Goal: Task Accomplishment & Management: Use online tool/utility

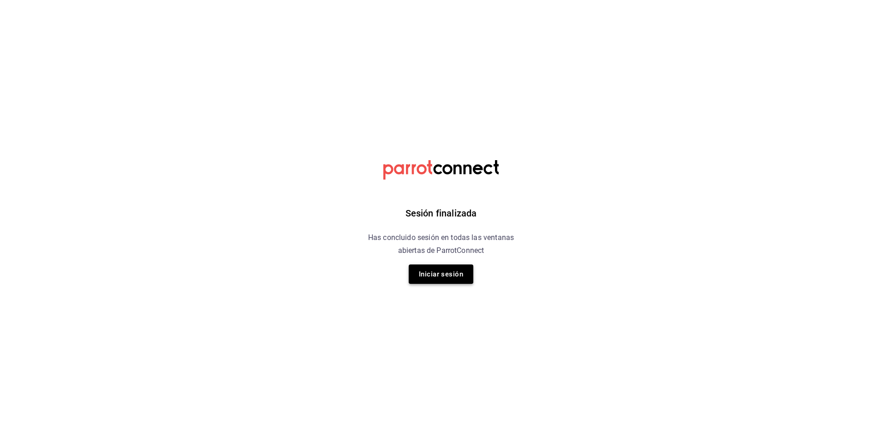
click at [448, 277] on button "Iniciar sesión" at bounding box center [441, 273] width 65 height 19
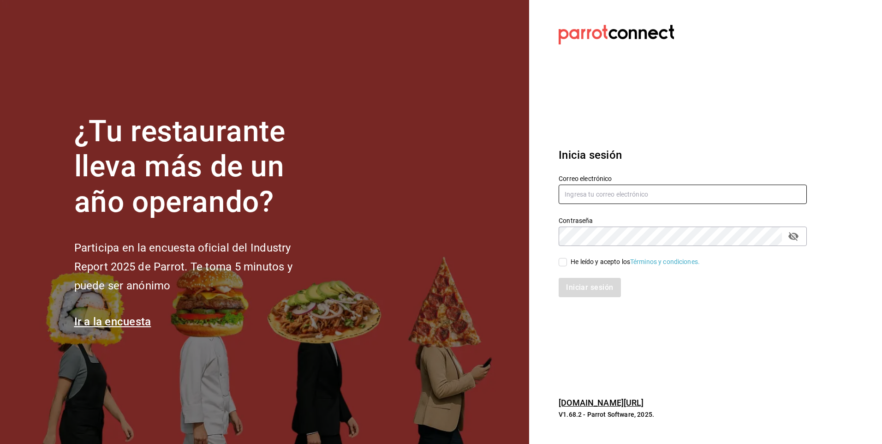
click at [569, 197] on input "text" at bounding box center [683, 194] width 248 height 19
type input "aquintero@altezza.com.mx"
click at [559, 262] on input "He leído y acepto los Términos y condiciones." at bounding box center [563, 262] width 8 height 8
checkbox input "true"
click at [582, 288] on button "Iniciar sesión" at bounding box center [590, 287] width 63 height 19
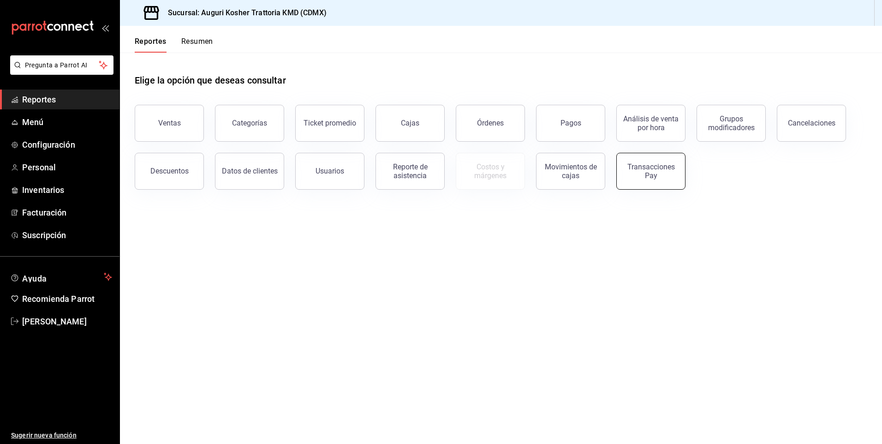
click at [653, 172] on div "Transacciones Pay" at bounding box center [650, 171] width 57 height 18
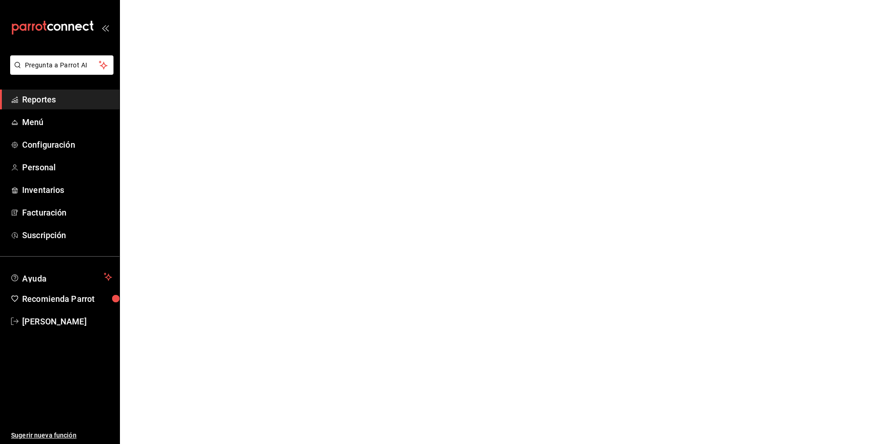
click at [653, 0] on html "Pregunta a Parrot AI Reportes Menú Configuración Personal Inventarios Facturaci…" at bounding box center [441, 0] width 882 height 0
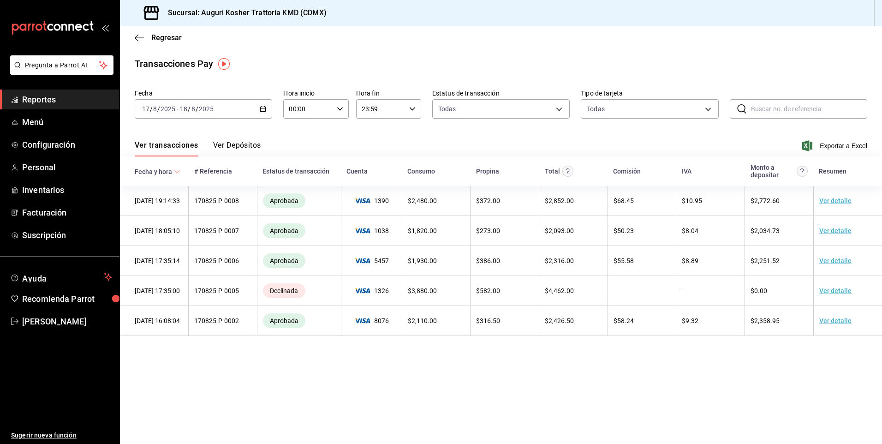
click at [241, 146] on button "Ver Depósitos" at bounding box center [237, 149] width 48 height 16
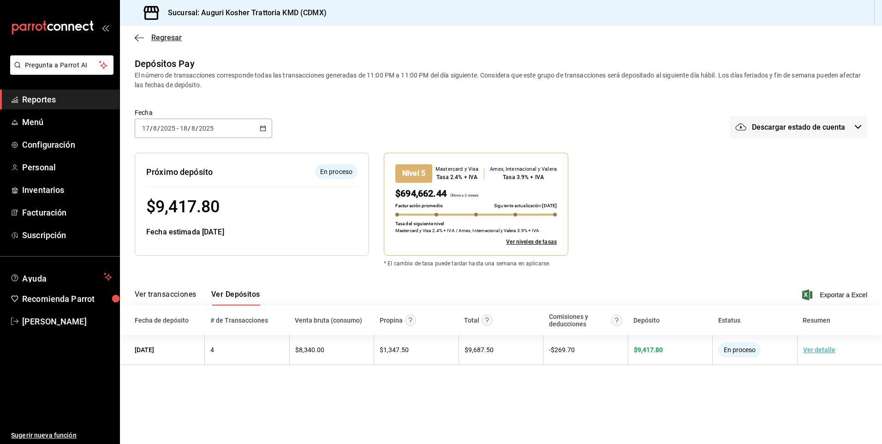
click at [138, 38] on icon "button" at bounding box center [139, 38] width 9 height 8
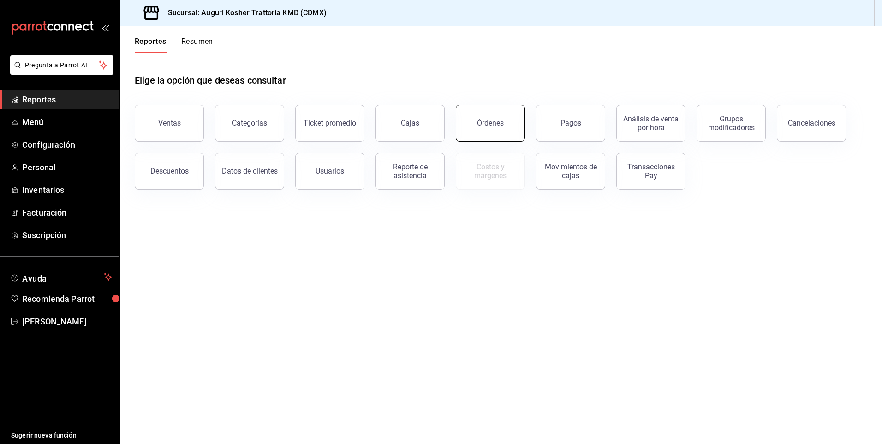
click at [493, 125] on div "Órdenes" at bounding box center [490, 123] width 27 height 9
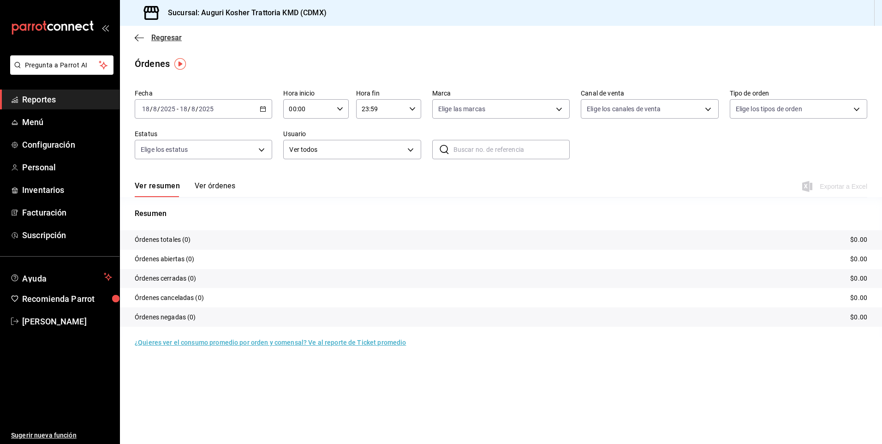
click at [138, 34] on icon "button" at bounding box center [139, 38] width 9 height 8
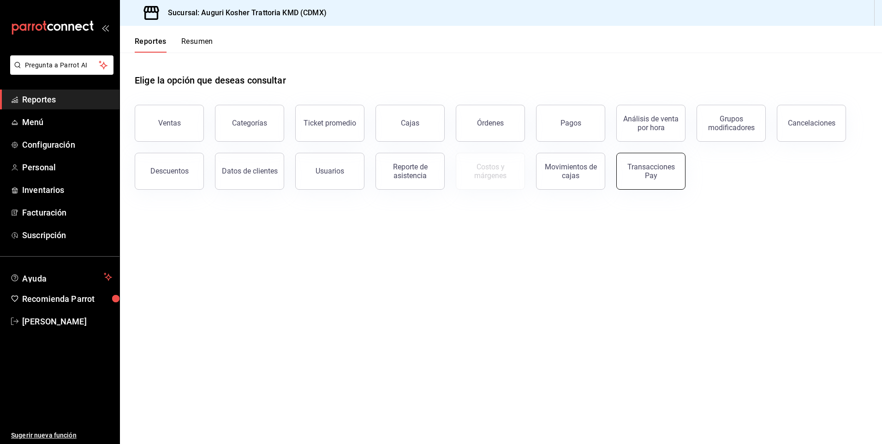
click at [653, 167] on div "Transacciones Pay" at bounding box center [650, 171] width 57 height 18
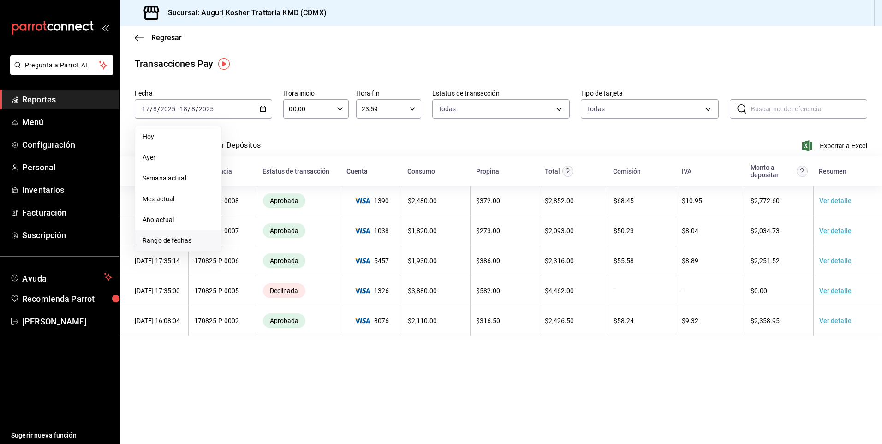
click at [181, 239] on span "Rango de fechas" at bounding box center [178, 241] width 71 height 10
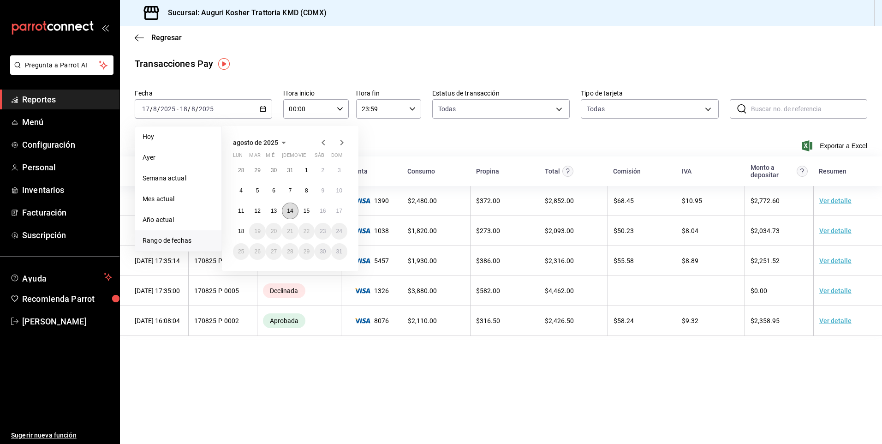
click at [291, 212] on abbr "14" at bounding box center [290, 211] width 6 height 6
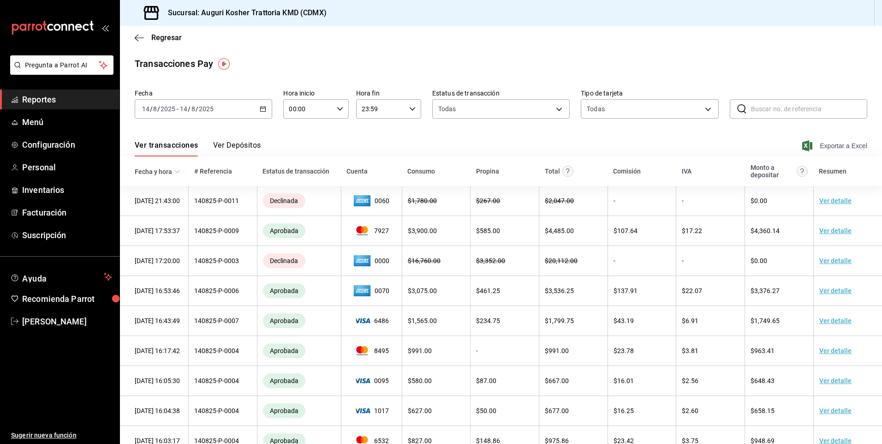
click at [833, 146] on span "Exportar a Excel" at bounding box center [835, 145] width 63 height 11
click at [140, 36] on icon "button" at bounding box center [139, 38] width 9 height 8
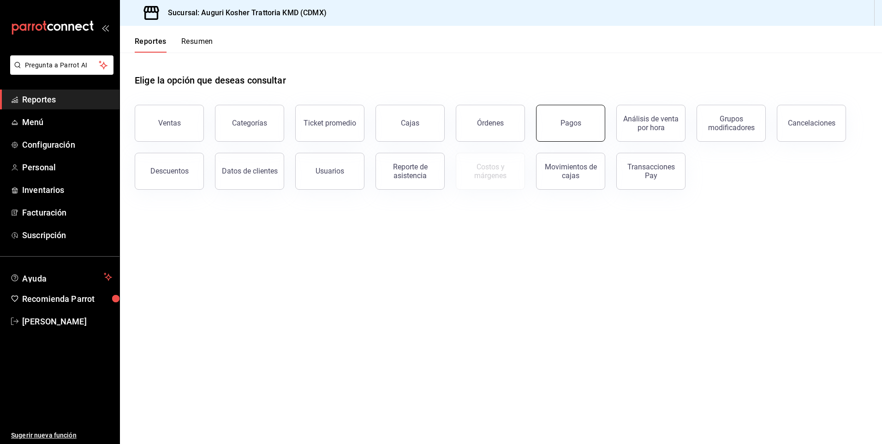
click at [575, 117] on button "Pagos" at bounding box center [570, 123] width 69 height 37
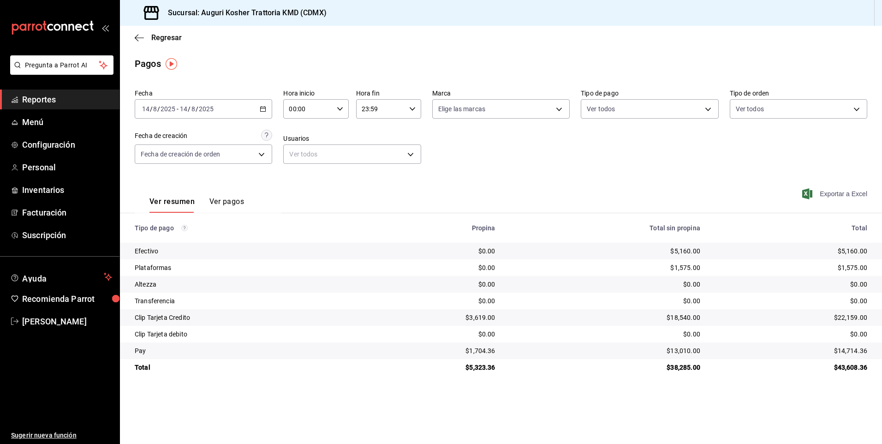
click at [841, 193] on span "Exportar a Excel" at bounding box center [835, 193] width 63 height 11
click at [138, 40] on icon "button" at bounding box center [139, 38] width 9 height 8
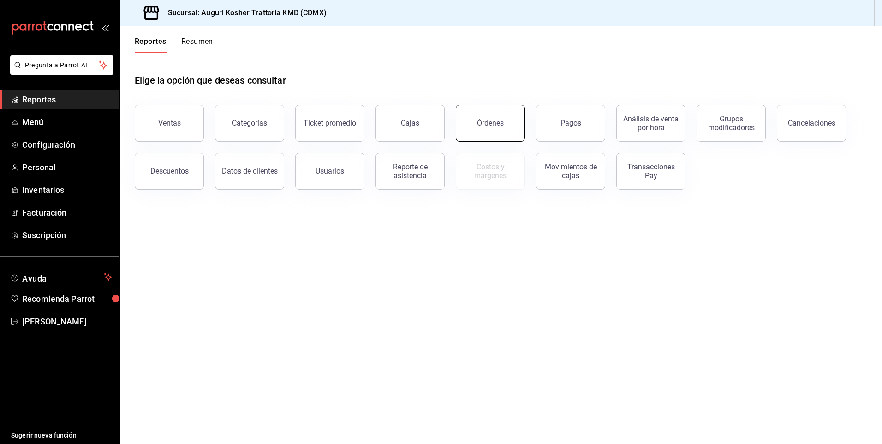
click at [486, 125] on div "Órdenes" at bounding box center [490, 123] width 27 height 9
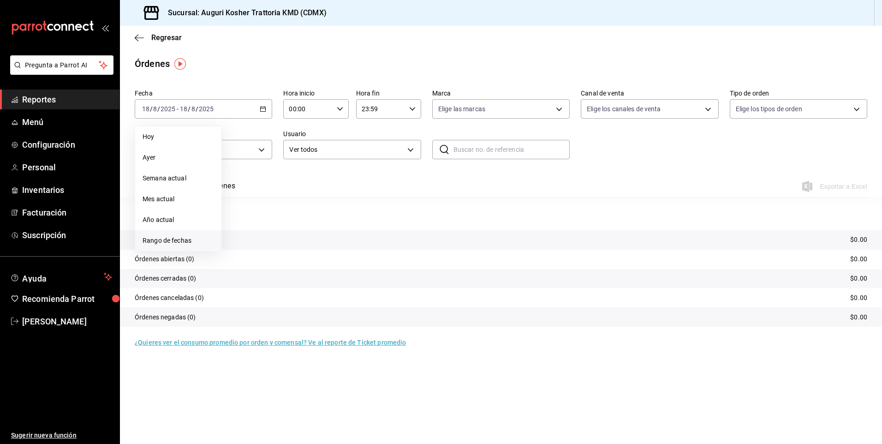
click at [187, 242] on span "Rango de fechas" at bounding box center [178, 241] width 71 height 10
click at [326, 211] on abbr "16" at bounding box center [323, 211] width 6 height 6
click at [241, 231] on abbr "18" at bounding box center [241, 231] width 6 height 6
click at [842, 185] on span "Exportar a Excel" at bounding box center [835, 186] width 63 height 11
click at [458, 239] on tr "Órdenes totales (9) $24,685.00" at bounding box center [501, 239] width 762 height 19
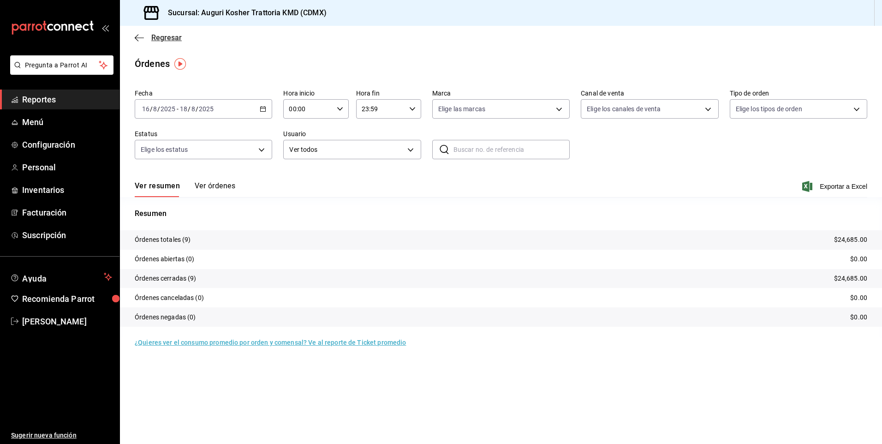
click at [138, 38] on icon "button" at bounding box center [139, 37] width 9 height 0
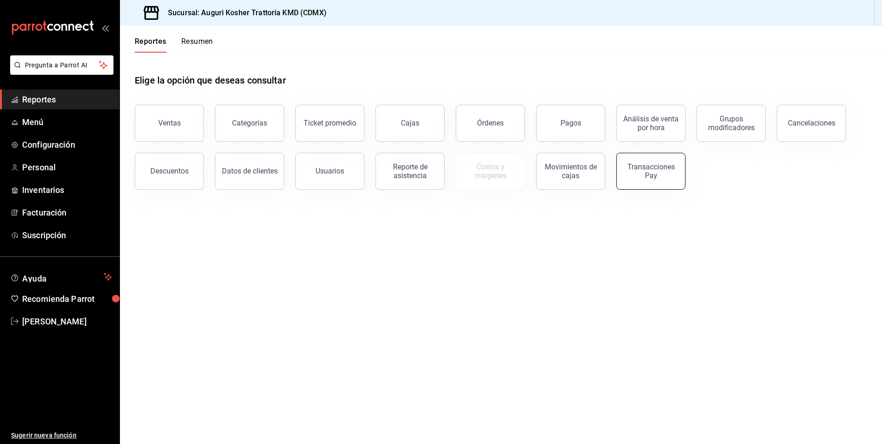
click at [652, 167] on div "Transacciones Pay" at bounding box center [650, 171] width 57 height 18
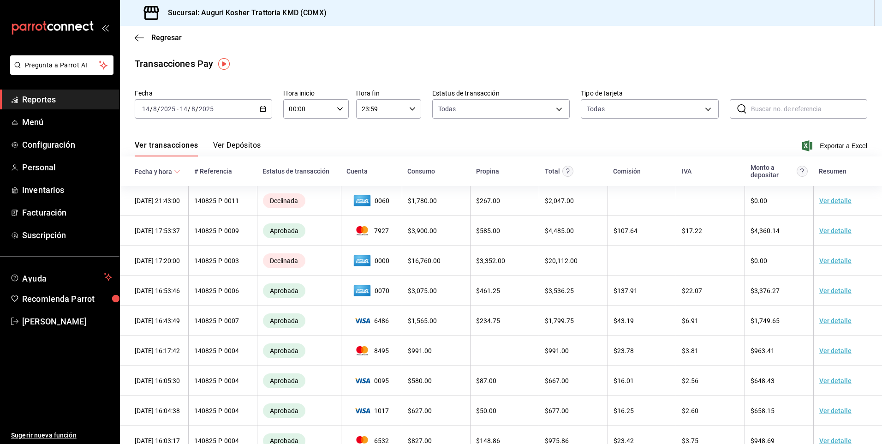
click at [193, 107] on input "8" at bounding box center [193, 108] width 5 height 7
click at [172, 240] on span "Rango de fechas" at bounding box center [178, 241] width 71 height 10
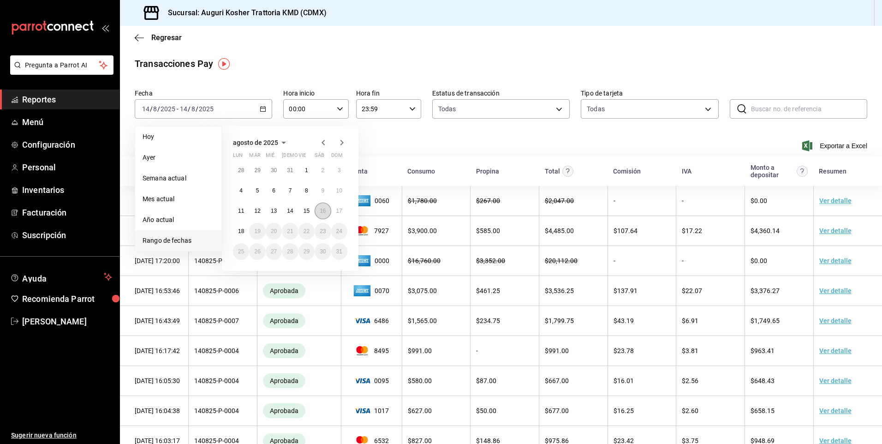
click at [320, 208] on abbr "16" at bounding box center [323, 211] width 6 height 6
click at [241, 232] on abbr "18" at bounding box center [241, 231] width 6 height 6
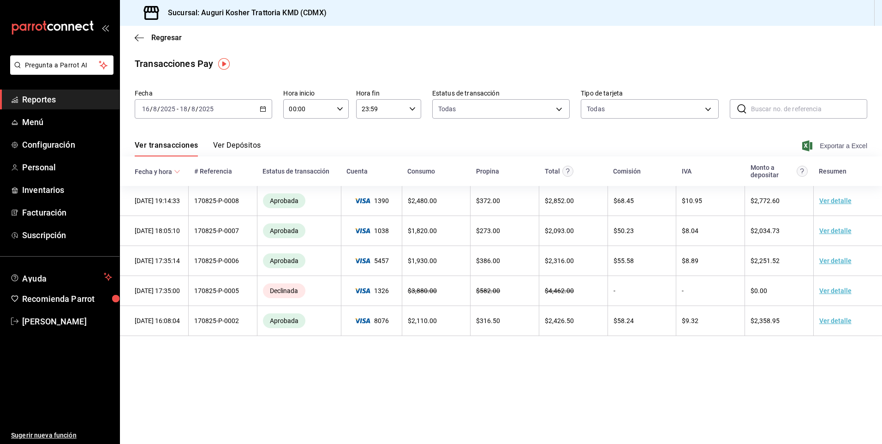
click at [849, 145] on span "Exportar a Excel" at bounding box center [835, 145] width 63 height 11
click at [139, 38] on icon "button" at bounding box center [139, 38] width 9 height 8
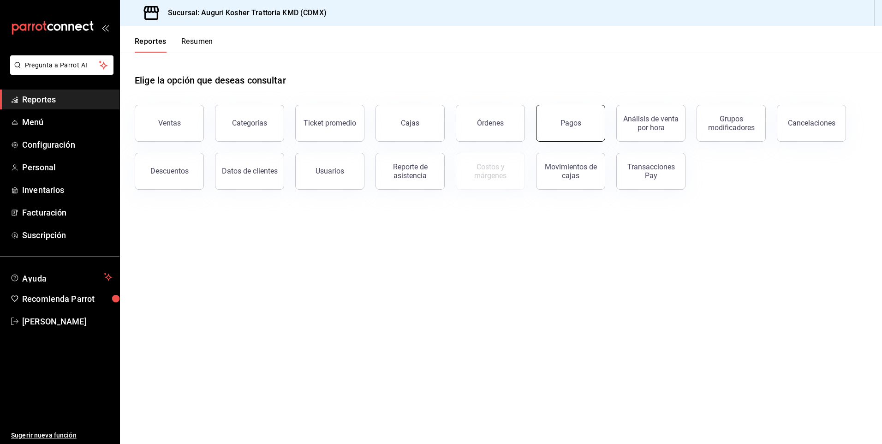
click at [577, 117] on button "Pagos" at bounding box center [570, 123] width 69 height 37
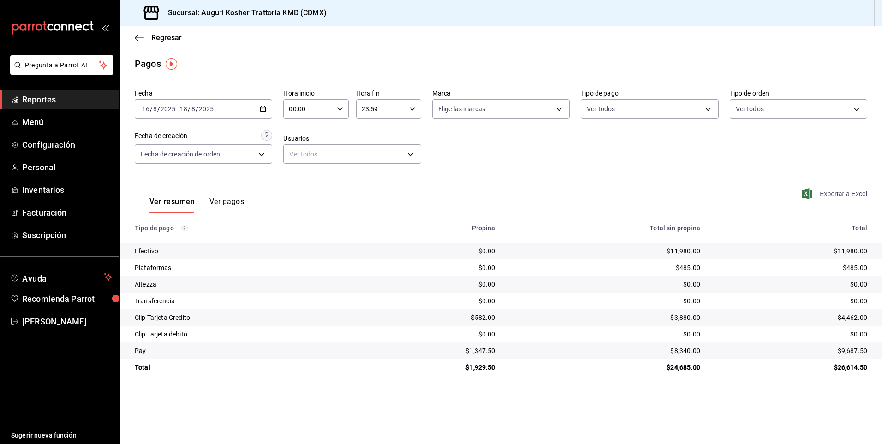
click at [854, 193] on span "Exportar a Excel" at bounding box center [835, 193] width 63 height 11
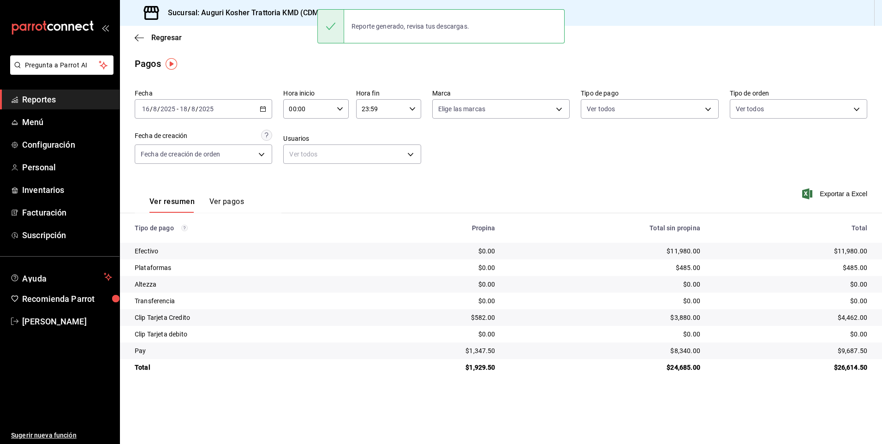
click at [638, 192] on div "Ver resumen Ver pagos Exportar a Excel" at bounding box center [501, 199] width 762 height 49
click at [837, 194] on span "Exportar a Excel" at bounding box center [835, 193] width 63 height 11
